Goal: Task Accomplishment & Management: Complete application form

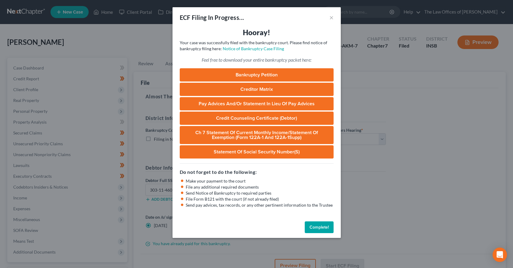
select select "0"
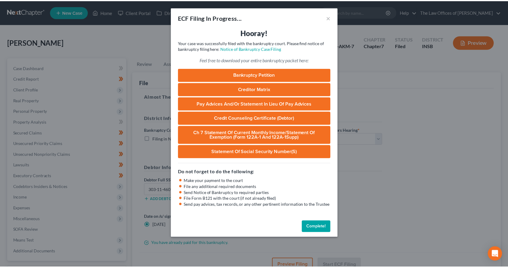
scroll to position [51, 0]
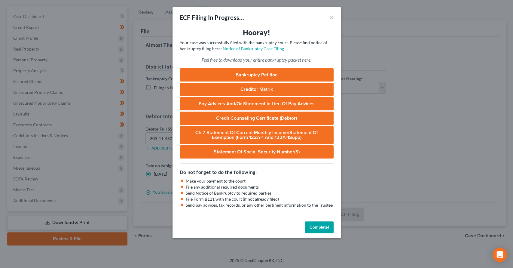
drag, startPoint x: 325, startPoint y: 227, endPoint x: 201, endPoint y: 164, distance: 138.7
click at [325, 227] on button "Complete!" at bounding box center [319, 227] width 29 height 12
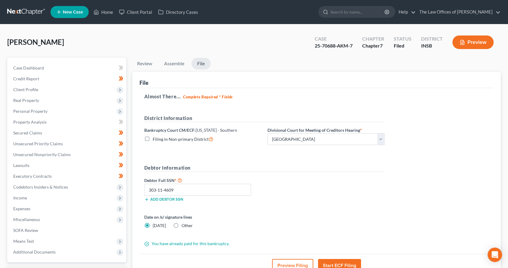
scroll to position [0, 0]
click at [106, 10] on link "Home" at bounding box center [104, 12] width 26 height 11
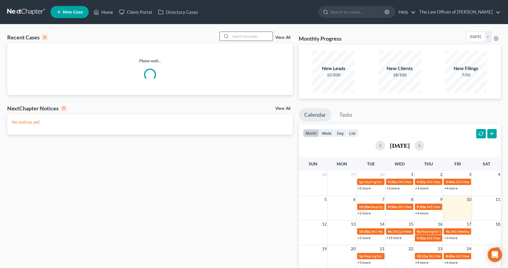
click at [250, 36] on input "search" at bounding box center [252, 36] width 42 height 9
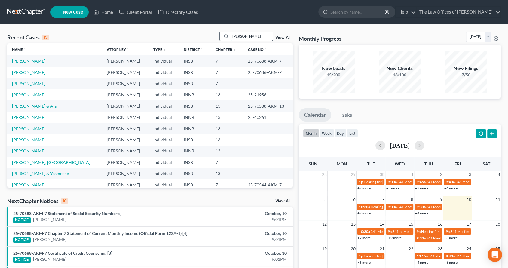
type input "[PERSON_NAME]"
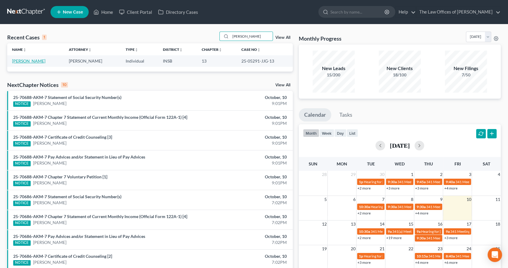
click at [34, 62] on link "[PERSON_NAME]" at bounding box center [28, 60] width 33 height 5
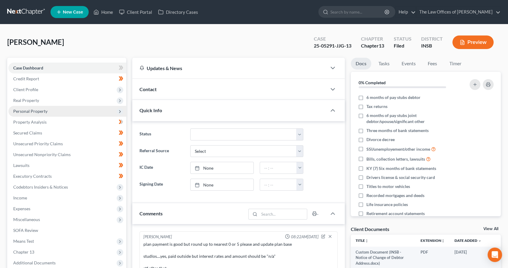
click at [57, 113] on span "Personal Property" at bounding box center [67, 111] width 118 height 11
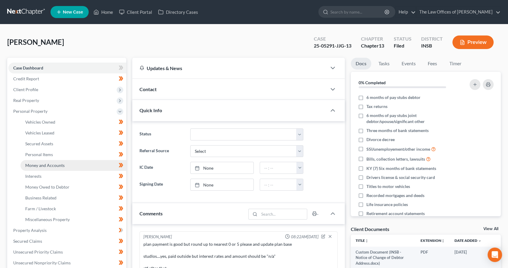
click at [72, 163] on link "Money and Accounts" at bounding box center [73, 165] width 106 height 11
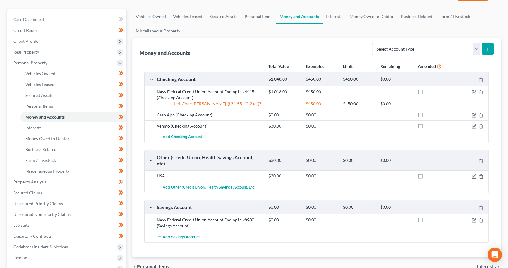
scroll to position [89, 0]
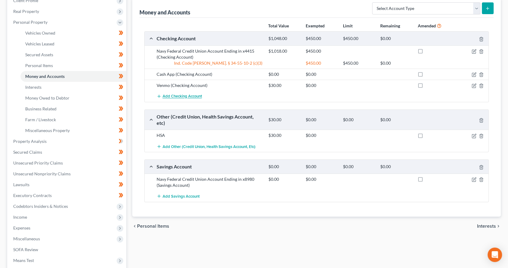
click at [176, 96] on span "Add Checking Account" at bounding box center [182, 96] width 39 height 5
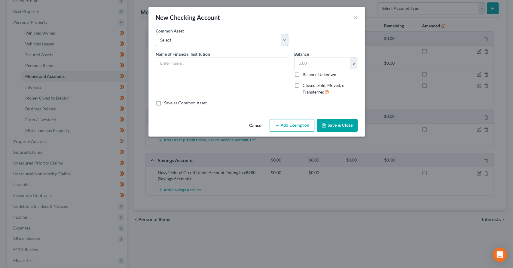
drag, startPoint x: 183, startPoint y: 39, endPoint x: 183, endPoint y: 45, distance: 6.3
click at [183, 39] on select "Select PNC Bank Navy Federal Credit Union Old National Bank USAA Federal Saving…" at bounding box center [222, 40] width 133 height 12
drag, startPoint x: 312, startPoint y: 23, endPoint x: 239, endPoint y: 45, distance: 76.7
click at [312, 23] on div "New Checking Account ×" at bounding box center [257, 17] width 217 height 20
click at [184, 64] on input "text" at bounding box center [222, 62] width 132 height 11
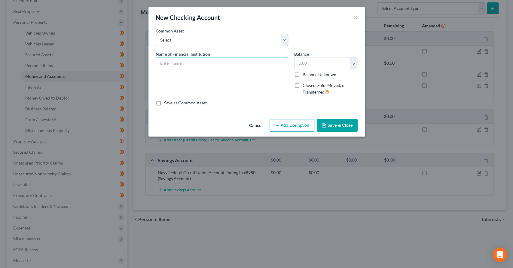
drag, startPoint x: 184, startPoint y: 41, endPoint x: 183, endPoint y: 45, distance: 3.9
click at [184, 41] on select "Select PNC Bank Navy Federal Credit Union Old National Bank USAA Federal Saving…" at bounding box center [222, 40] width 133 height 12
select select "0"
click at [156, 34] on select "Select PNC Bank Navy Federal Credit Union Old National Bank USAA Federal Saving…" at bounding box center [222, 40] width 133 height 12
click at [196, 61] on input "PNC Bank" at bounding box center [222, 62] width 132 height 11
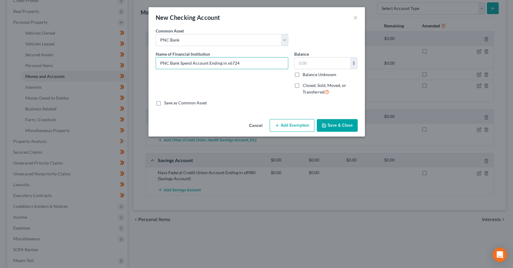
type input "PNC Bank Spend Account Ending in x6724"
drag, startPoint x: 346, startPoint y: 124, endPoint x: 506, endPoint y: 84, distance: 164.9
click at [346, 124] on button "Save & Close" at bounding box center [337, 125] width 41 height 13
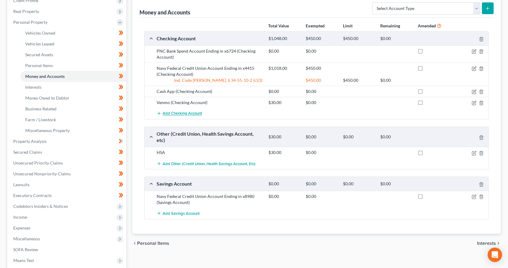
click at [188, 115] on span "Add Checking Account" at bounding box center [182, 113] width 39 height 5
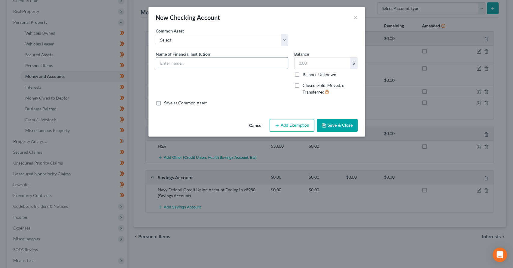
click at [190, 62] on input "text" at bounding box center [222, 62] width 132 height 11
type input "Account Ending in x8418"
click at [334, 125] on button "Save & Close" at bounding box center [337, 125] width 41 height 13
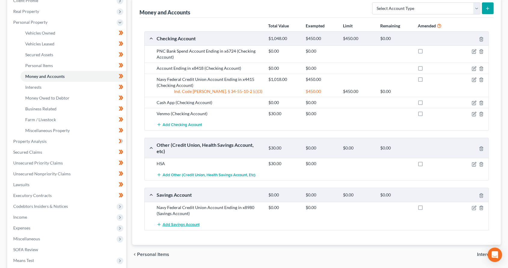
click at [187, 222] on span "Add Savings Account" at bounding box center [181, 224] width 37 height 5
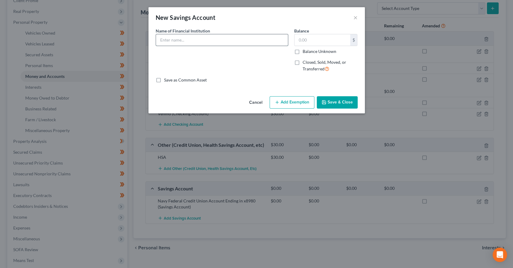
click at [203, 42] on input "text" at bounding box center [222, 39] width 132 height 11
type input "PNC Reserve Account Ending in x6732"
click at [342, 106] on button "Save & Close" at bounding box center [337, 102] width 41 height 13
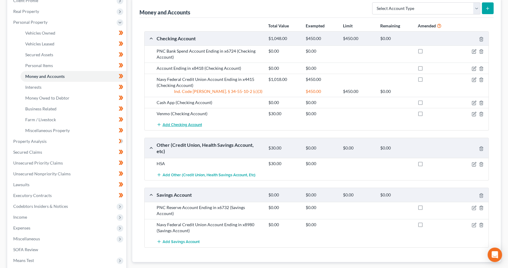
click at [182, 125] on span "Add Checking Account" at bounding box center [182, 124] width 39 height 5
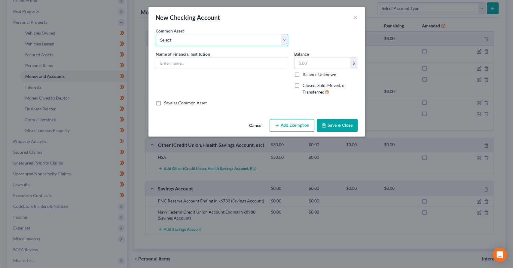
drag, startPoint x: 178, startPoint y: 36, endPoint x: 178, endPoint y: 45, distance: 8.7
click at [178, 36] on select "Select PNC Bank Navy Federal Credit Union Old National Bank USAA Federal Saving…" at bounding box center [222, 40] width 133 height 12
select select "0"
click at [156, 34] on select "Select PNC Bank Navy Federal Credit Union Old National Bank USAA Federal Saving…" at bounding box center [222, 40] width 133 height 12
click at [185, 62] on input "PNC Bank" at bounding box center [222, 62] width 132 height 11
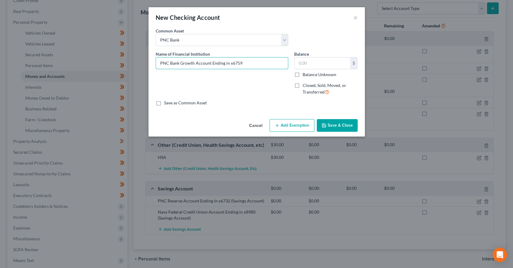
type input "PNC Bank Growth Account Ending in x6759"
click at [340, 125] on button "Save & Close" at bounding box center [337, 125] width 41 height 13
